Goal: Find specific page/section: Find specific page/section

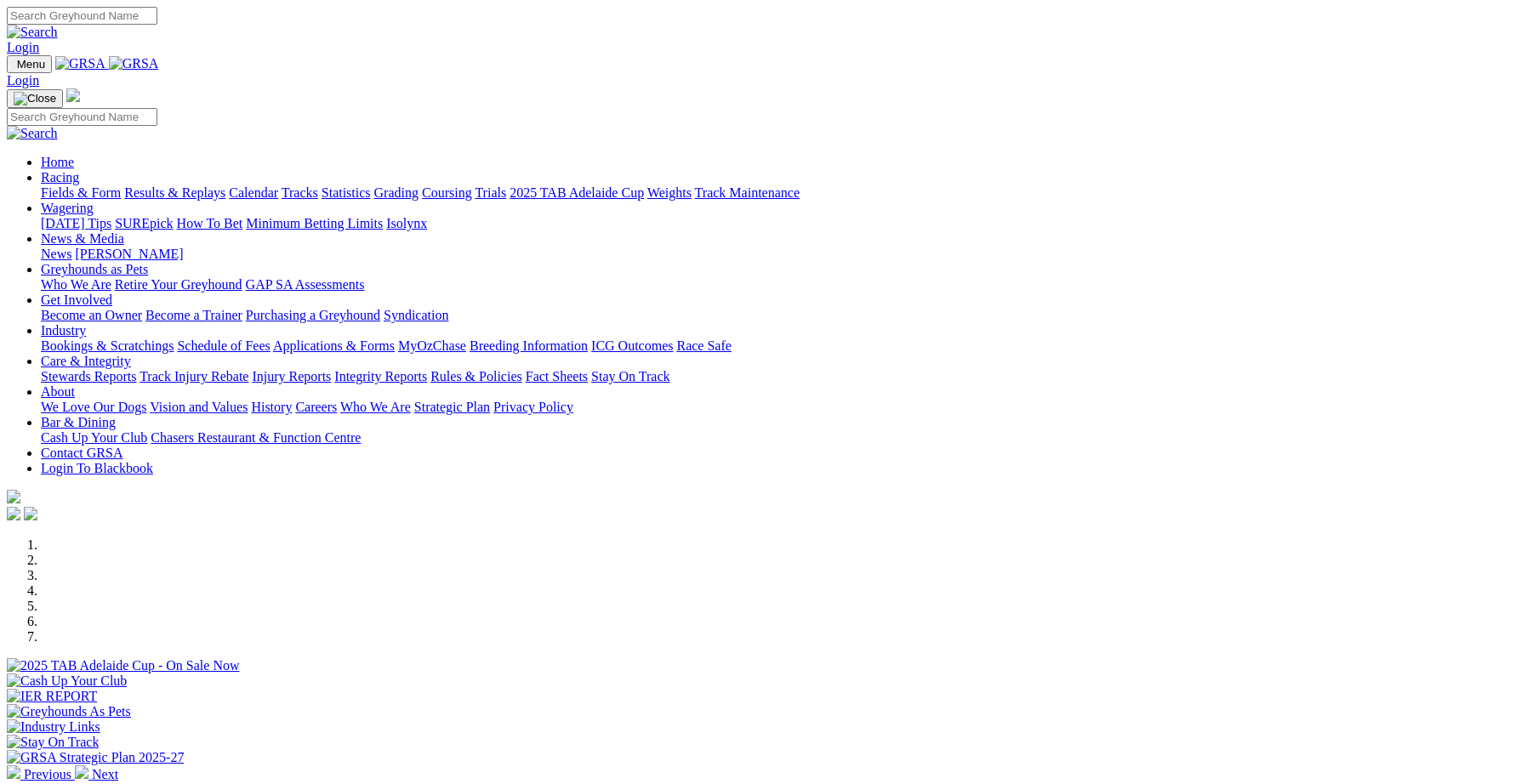
scroll to position [352, 0]
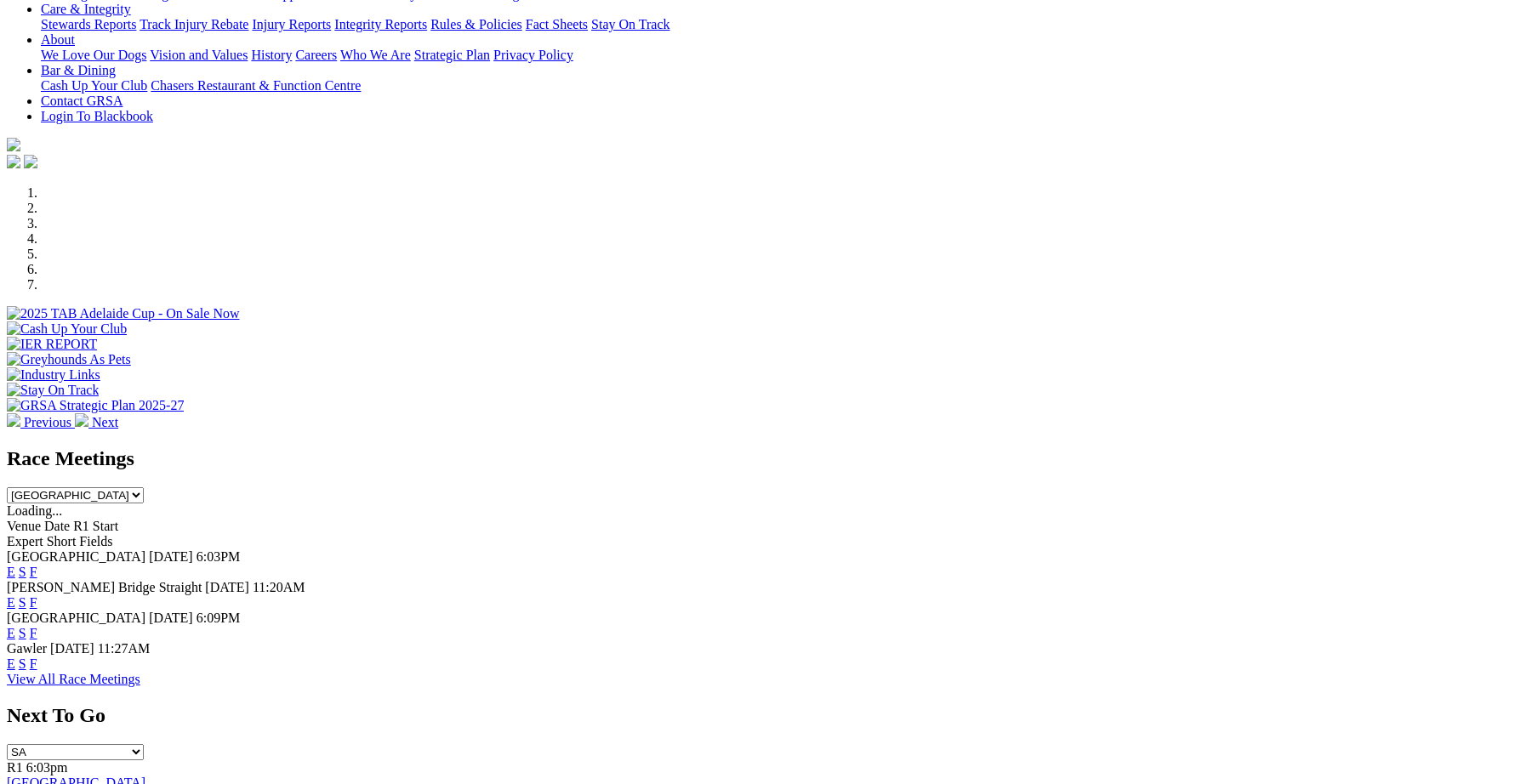
click at [37, 565] on link "F" at bounding box center [34, 572] width 7 height 15
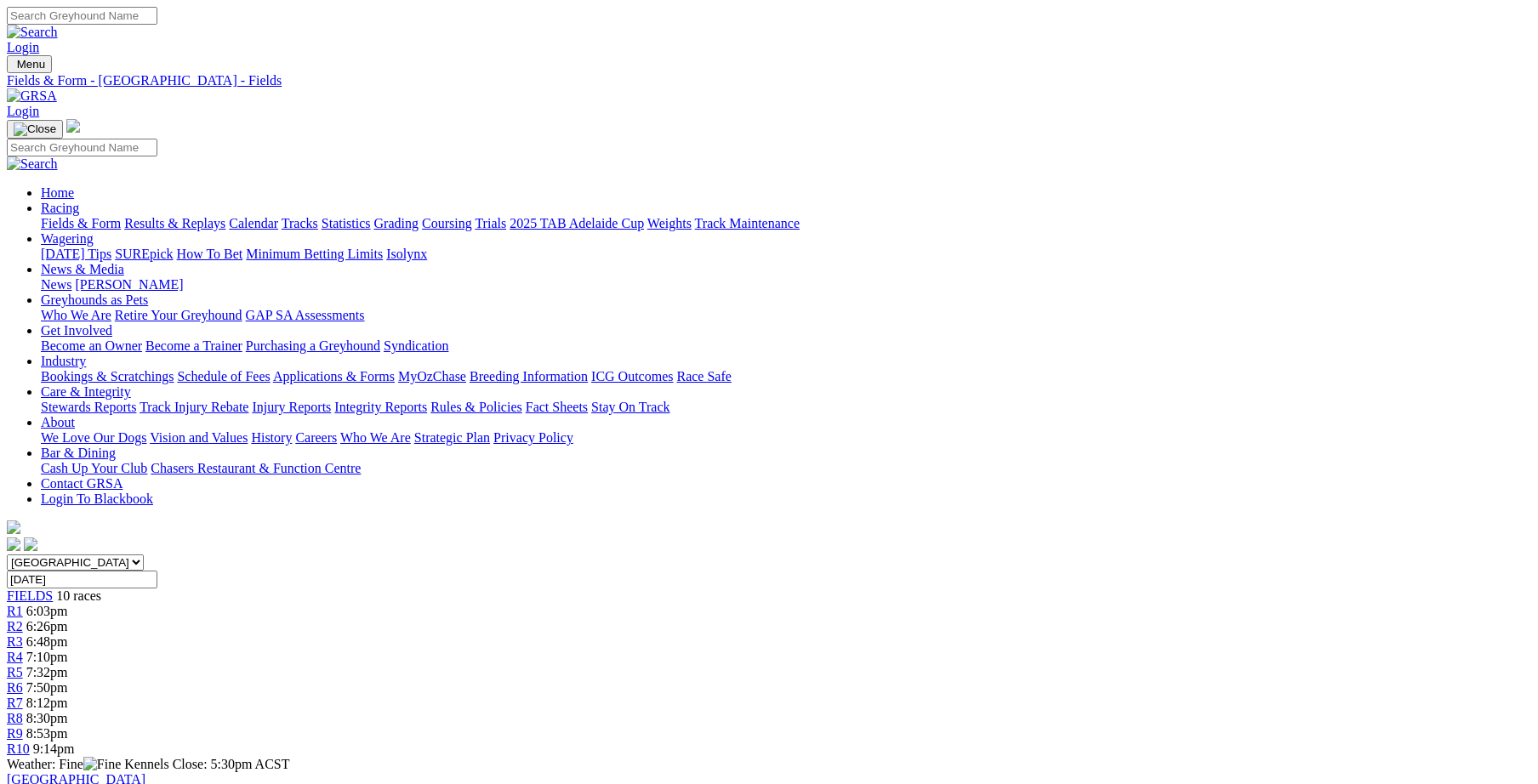
click at [427, 400] on link "Integrity Reports" at bounding box center [380, 407] width 92 height 15
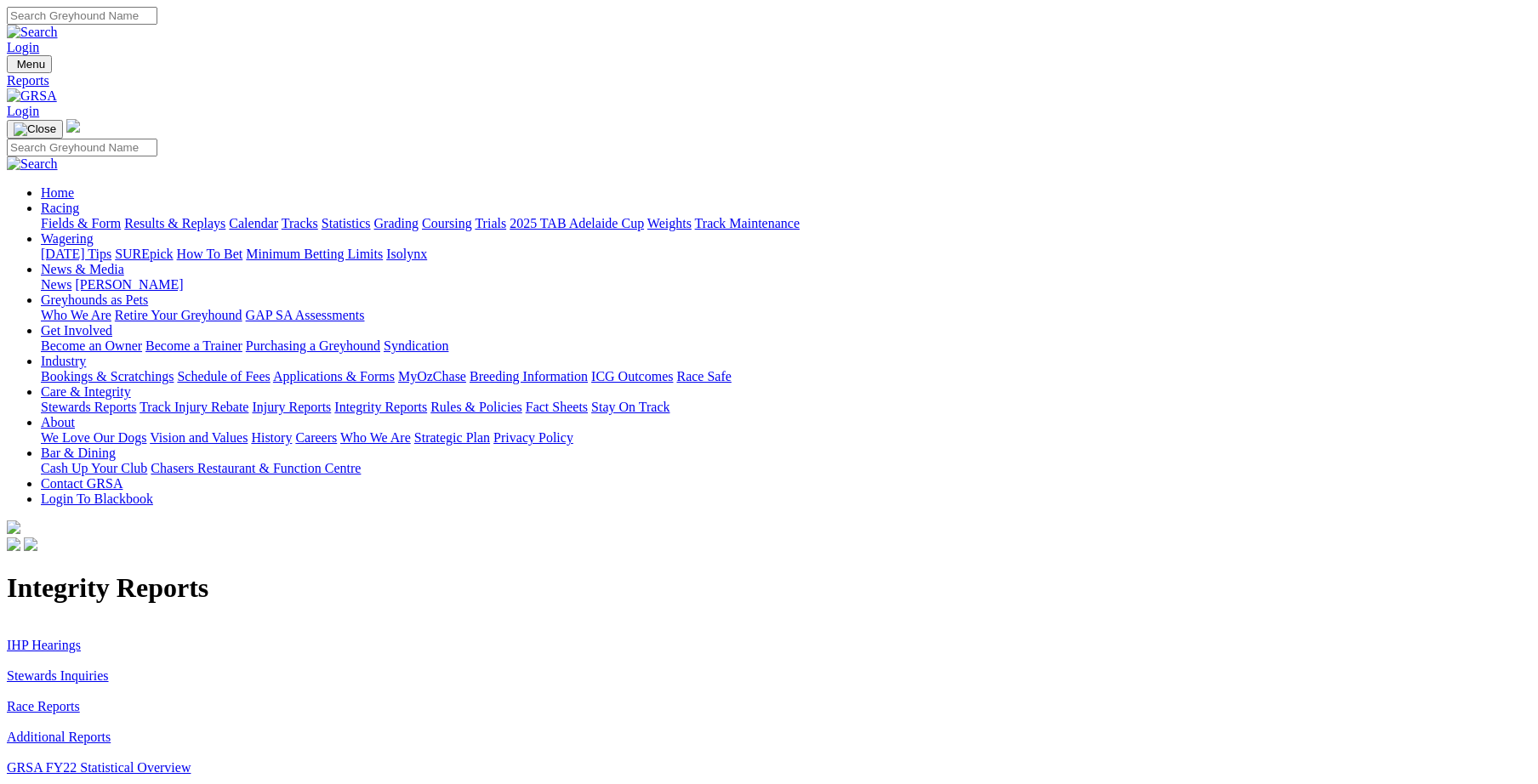
click at [109, 668] on link "Stewards Inquiries" at bounding box center [57, 676] width 102 height 15
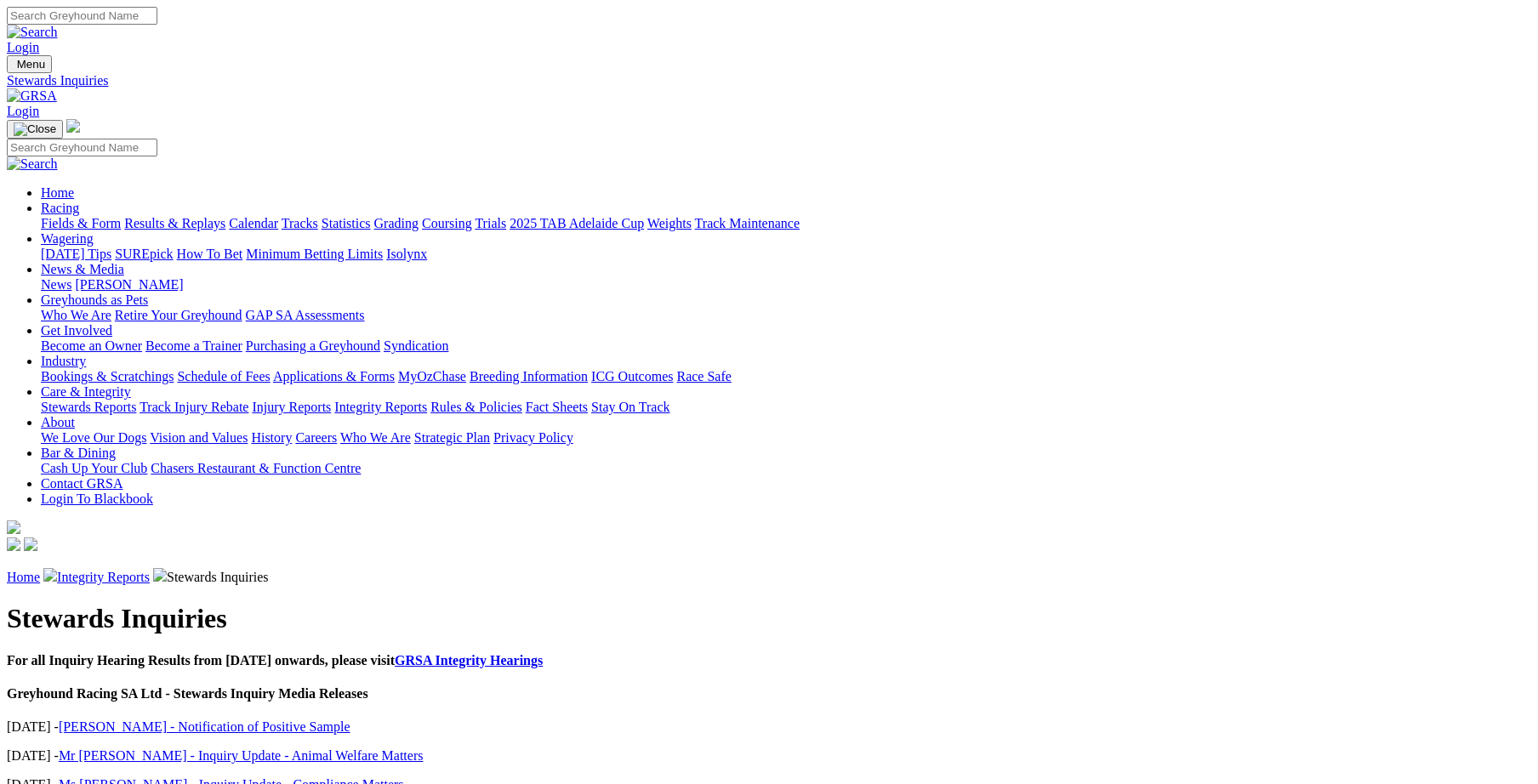
click at [150, 570] on link "Integrity Reports" at bounding box center [103, 577] width 92 height 15
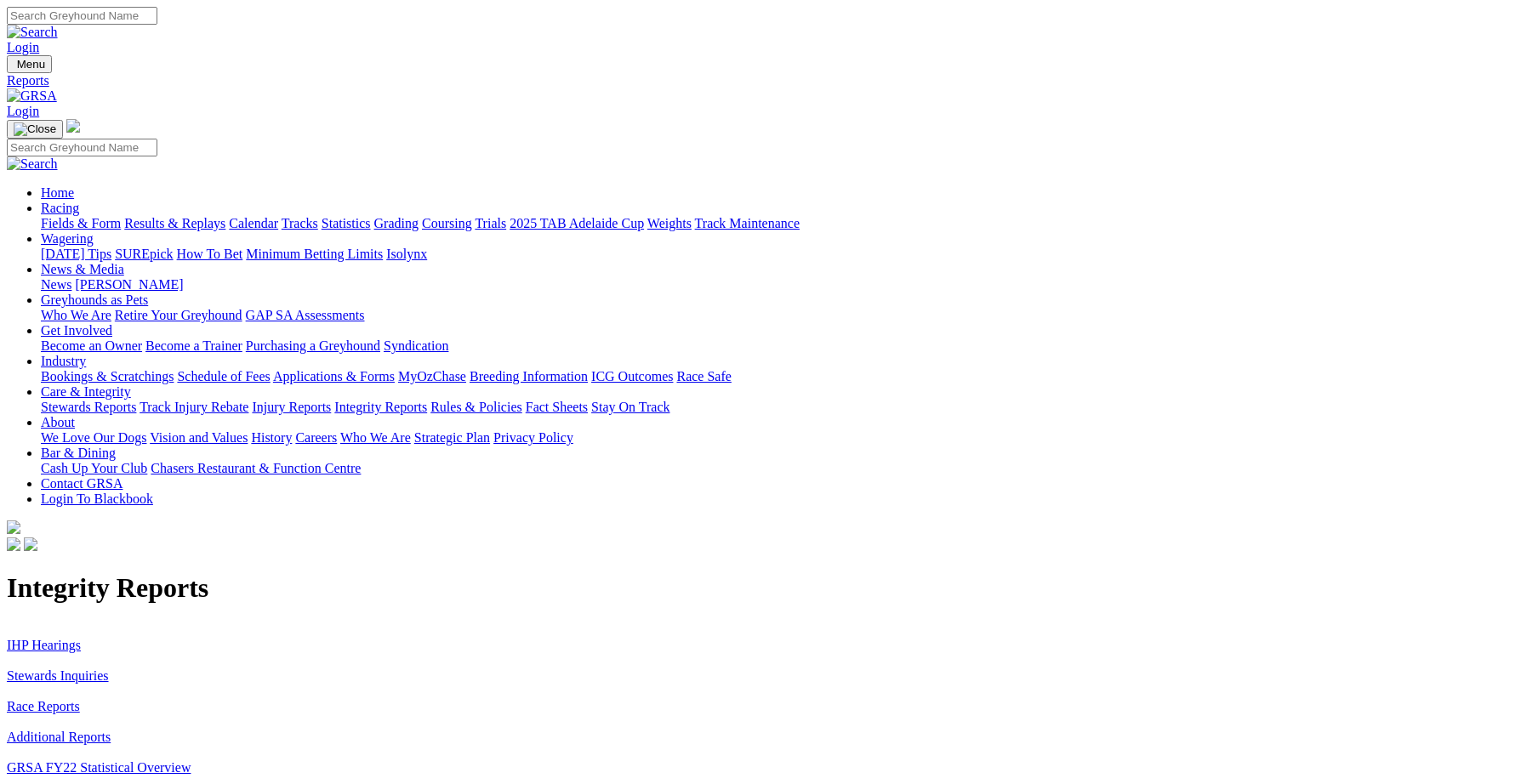
click at [81, 638] on link "IHP Hearings" at bounding box center [43, 645] width 74 height 15
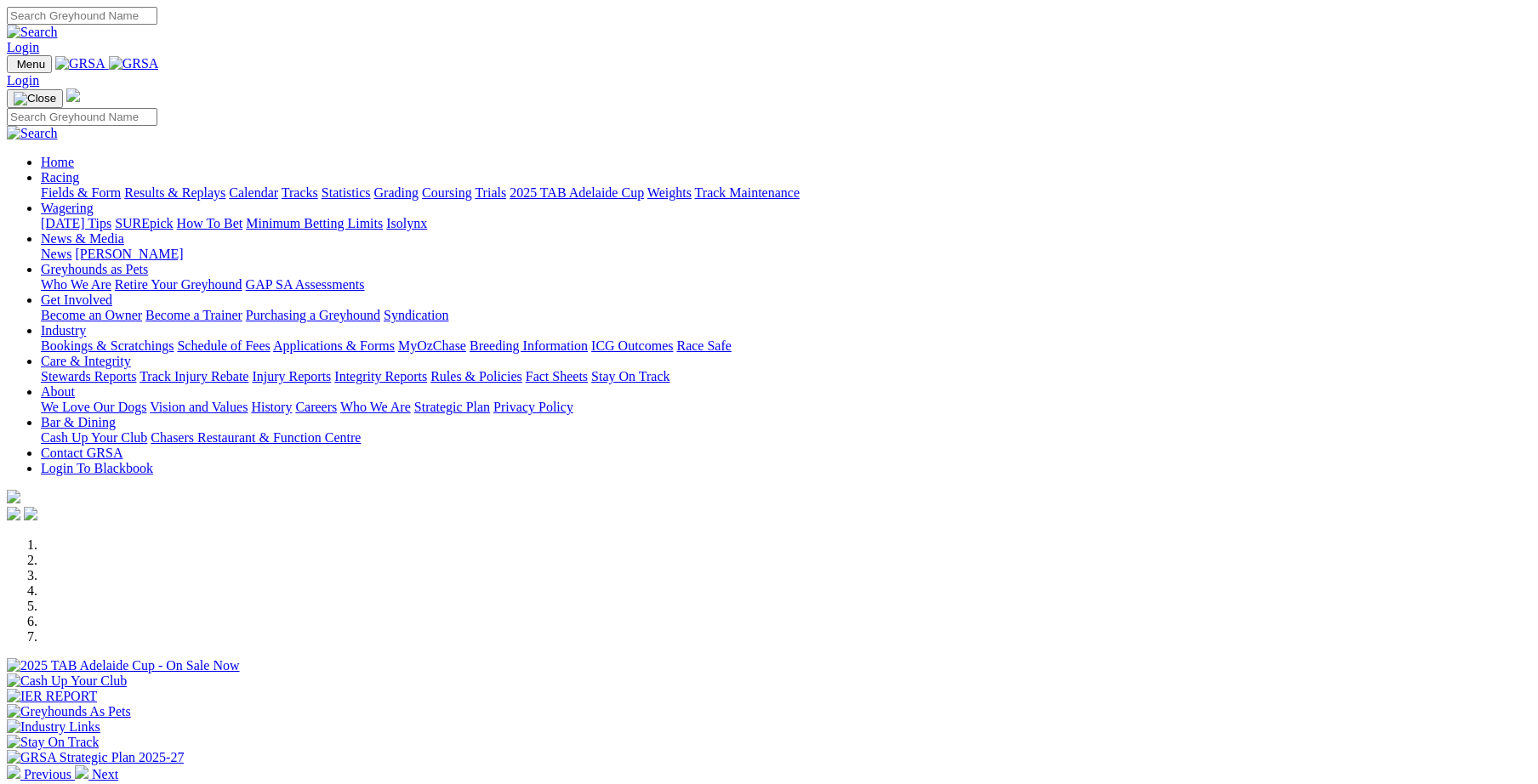
scroll to position [352, 0]
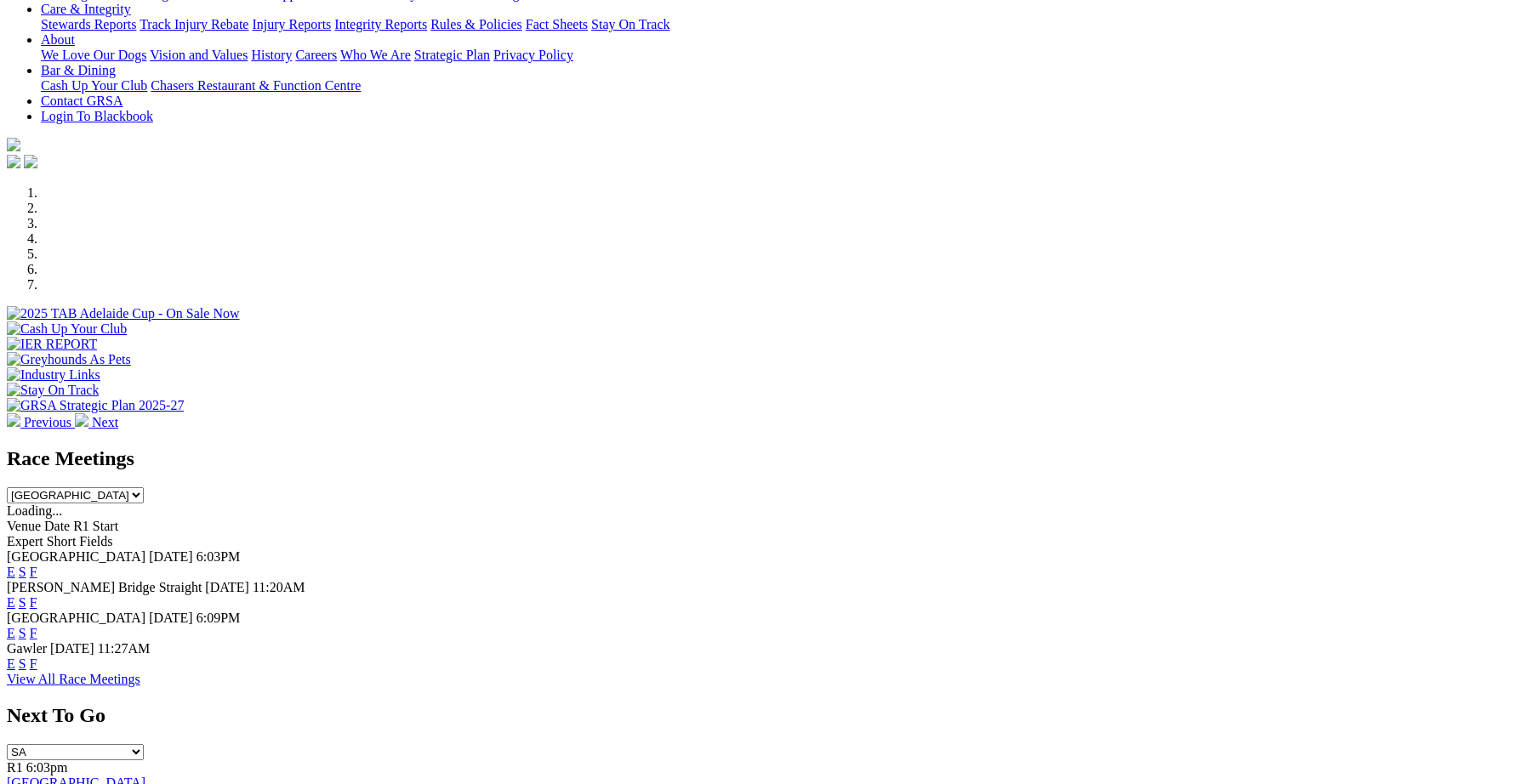
click at [37, 565] on link "F" at bounding box center [34, 572] width 7 height 15
